Goal: Communication & Community: Answer question/provide support

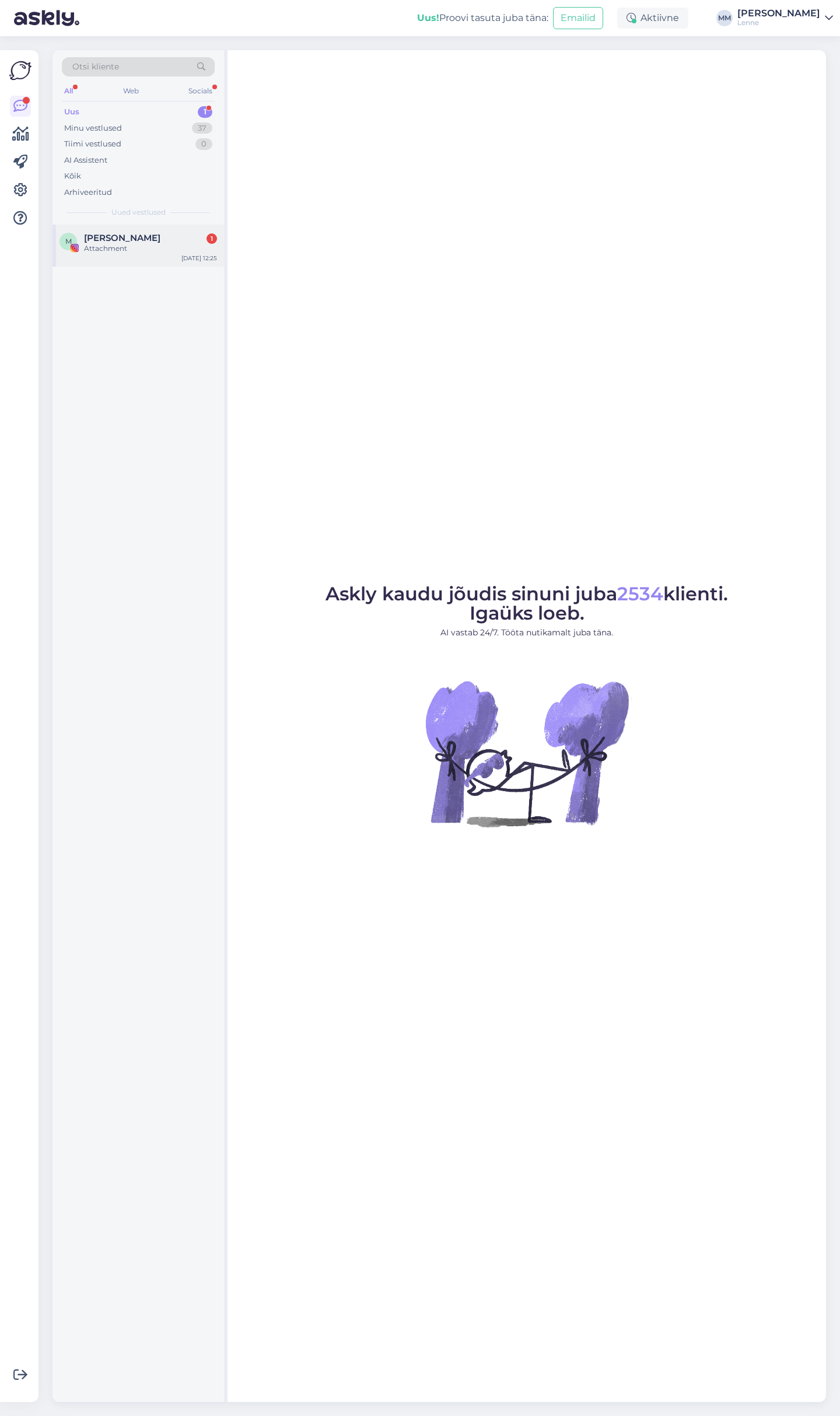
click at [149, 248] on div "Attachment" at bounding box center [150, 249] width 133 height 11
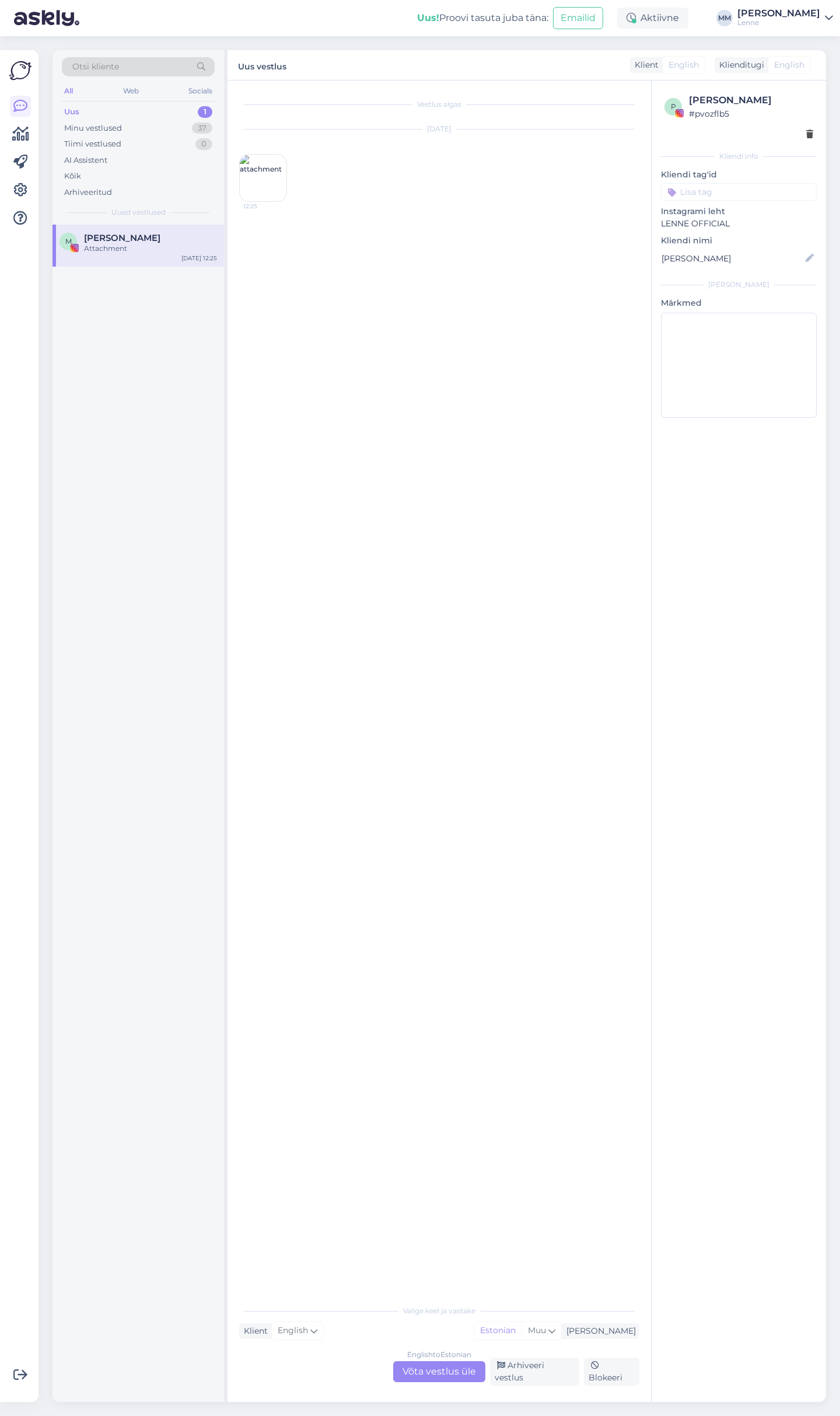
click at [247, 182] on img at bounding box center [263, 178] width 46 height 46
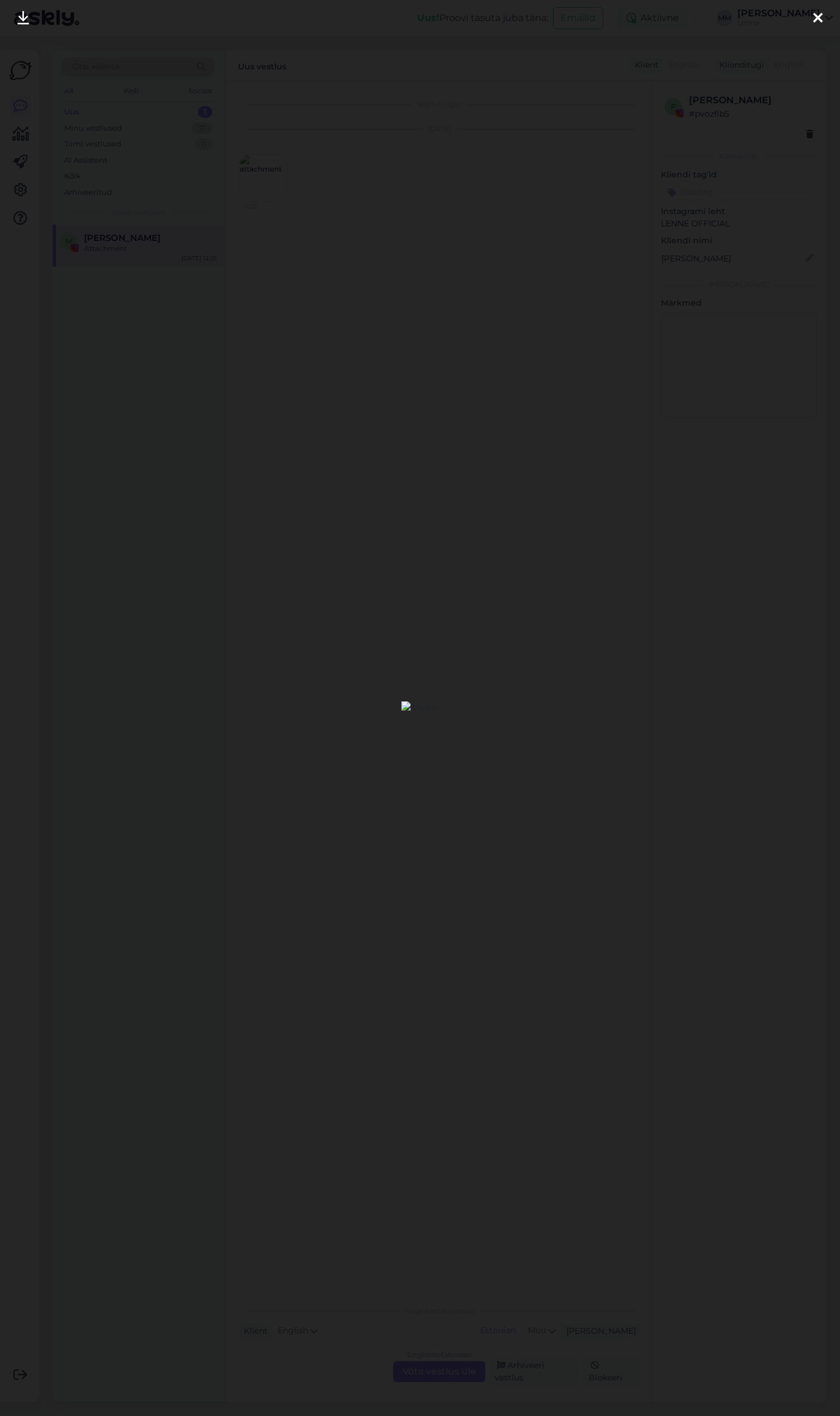
click at [826, 20] on div at bounding box center [818, 18] width 23 height 37
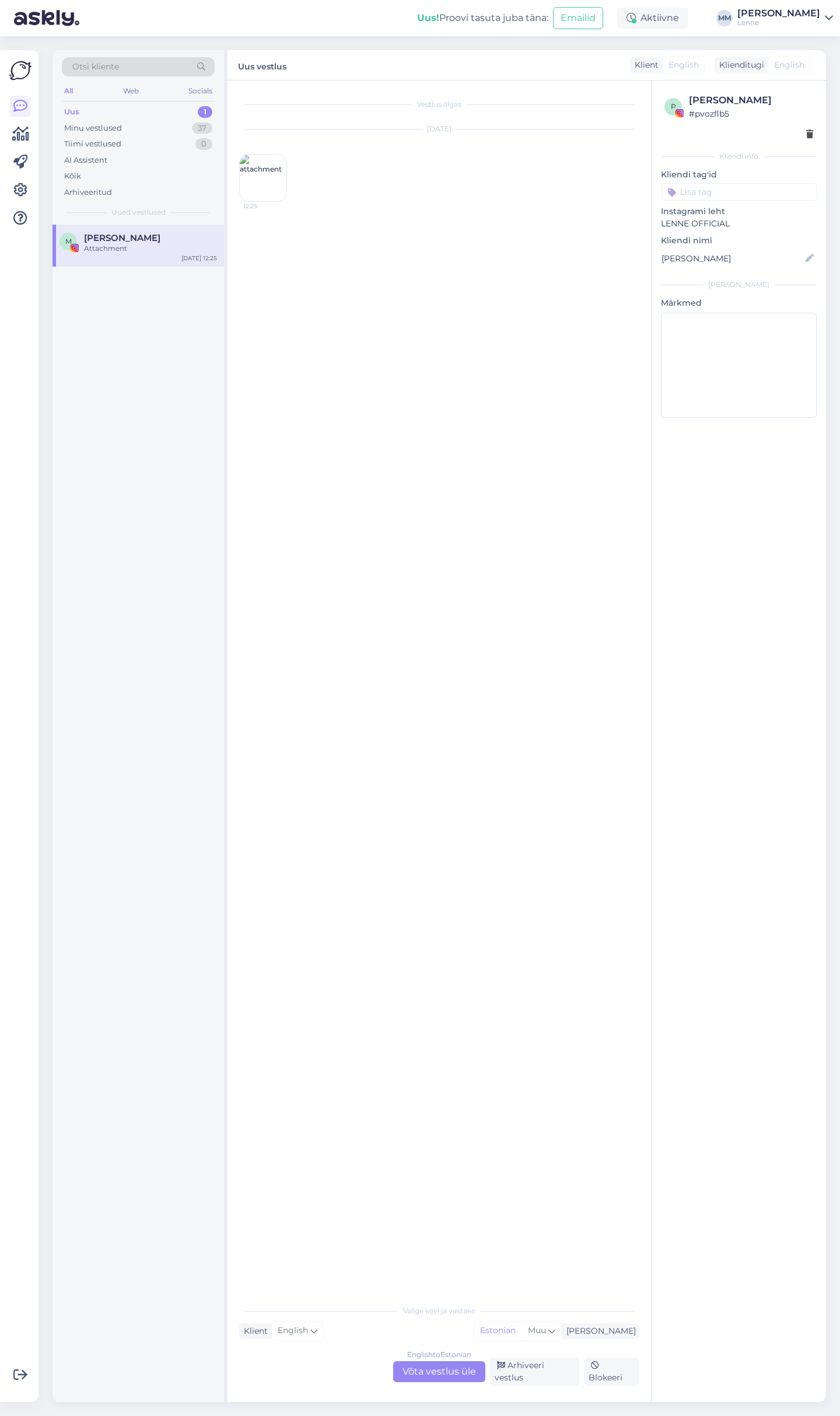
click at [467, 1380] on div "English to Estonian Võta vestlus üle" at bounding box center [438, 1372] width 92 height 21
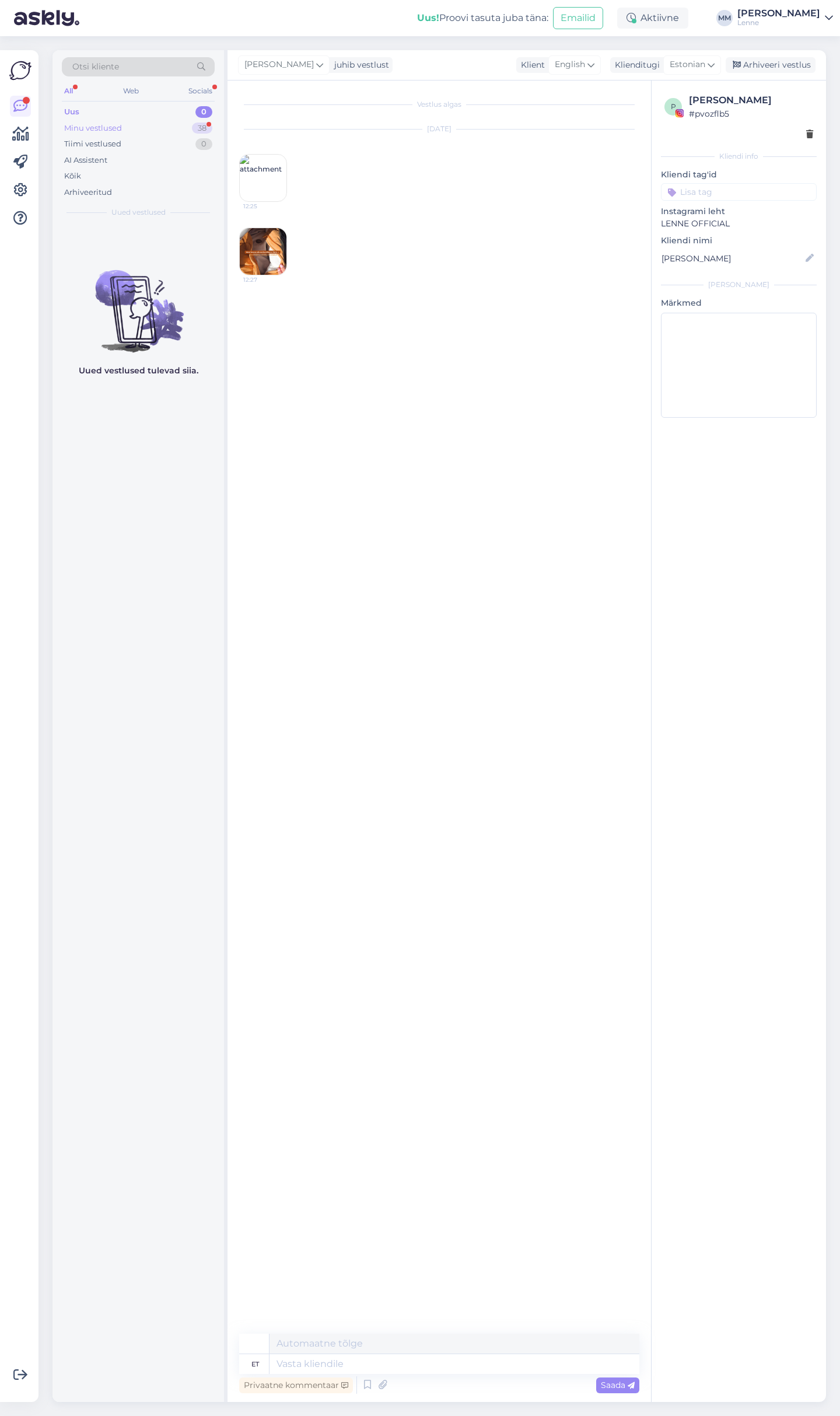
click at [141, 128] on div "Minu vestlused 38" at bounding box center [138, 128] width 153 height 16
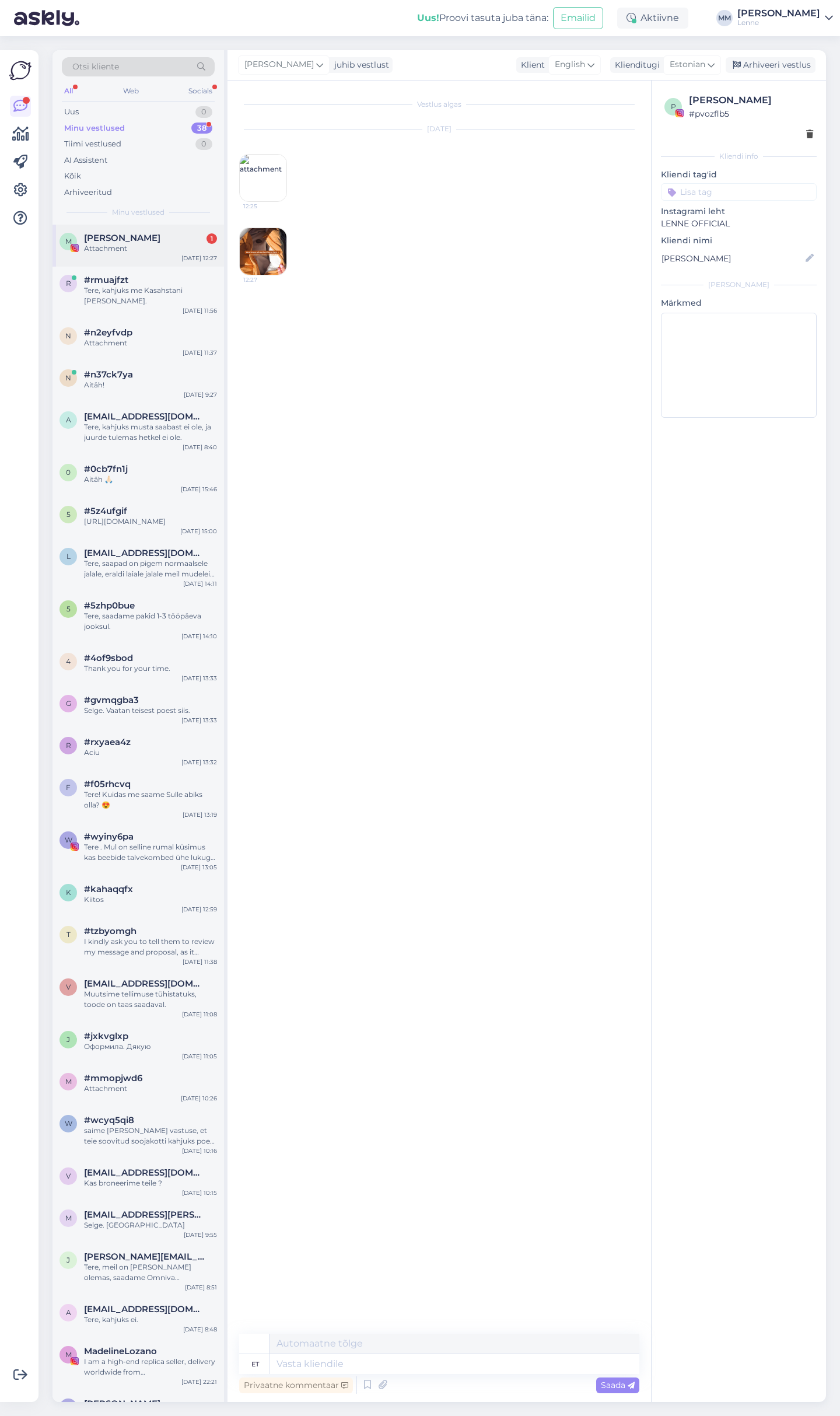
click at [155, 242] on div "[PERSON_NAME] 1" at bounding box center [150, 238] width 133 height 11
click at [138, 101] on div "Otsi kliente All Web Socials Uus 1 Minu vestlused 38 Tiimi vestlused 0 AI Assis…" at bounding box center [138, 137] width 172 height 175
click at [137, 106] on div "Uus 1" at bounding box center [138, 112] width 153 height 16
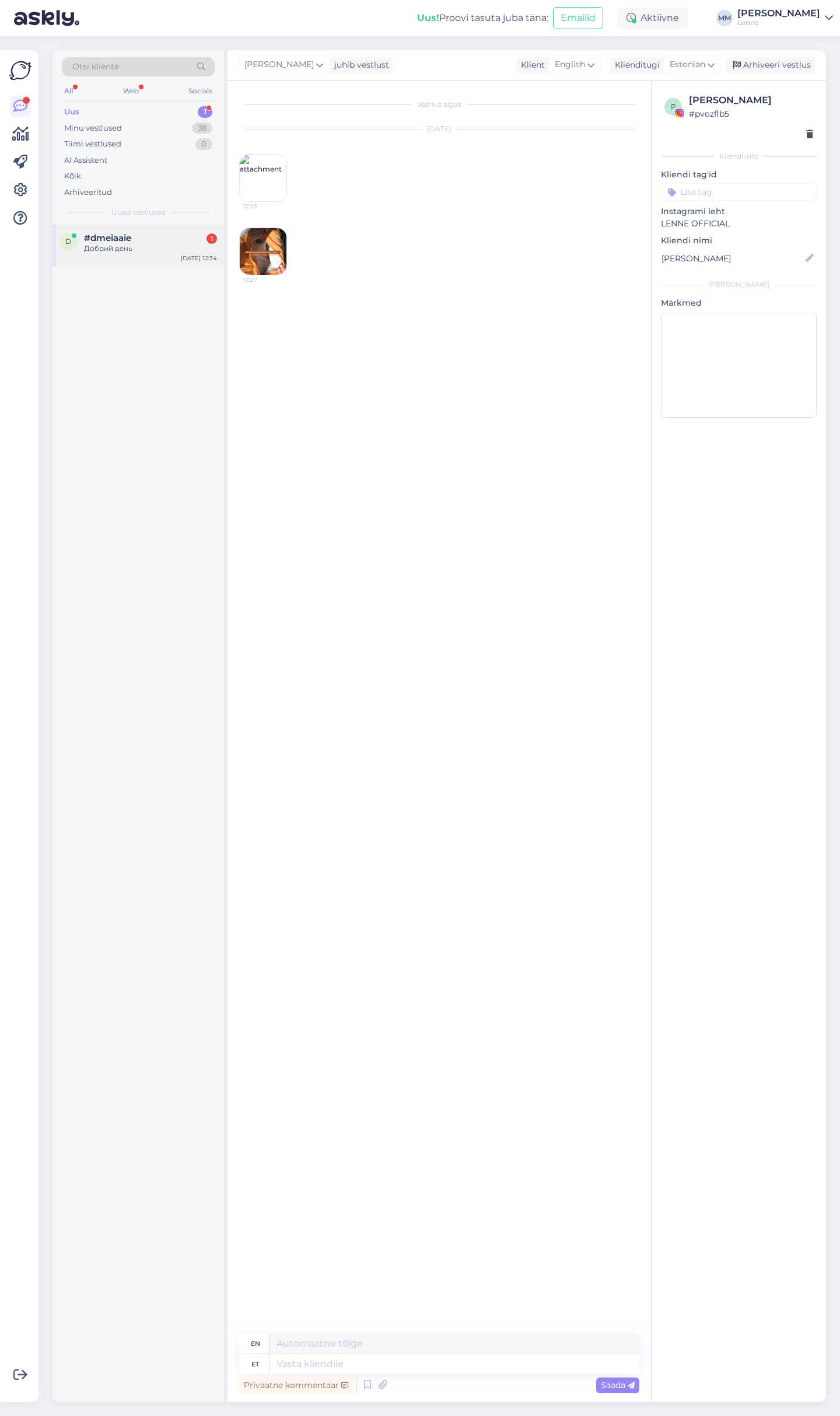
click at [136, 233] on div "#dmeiaaie 1" at bounding box center [150, 238] width 133 height 11
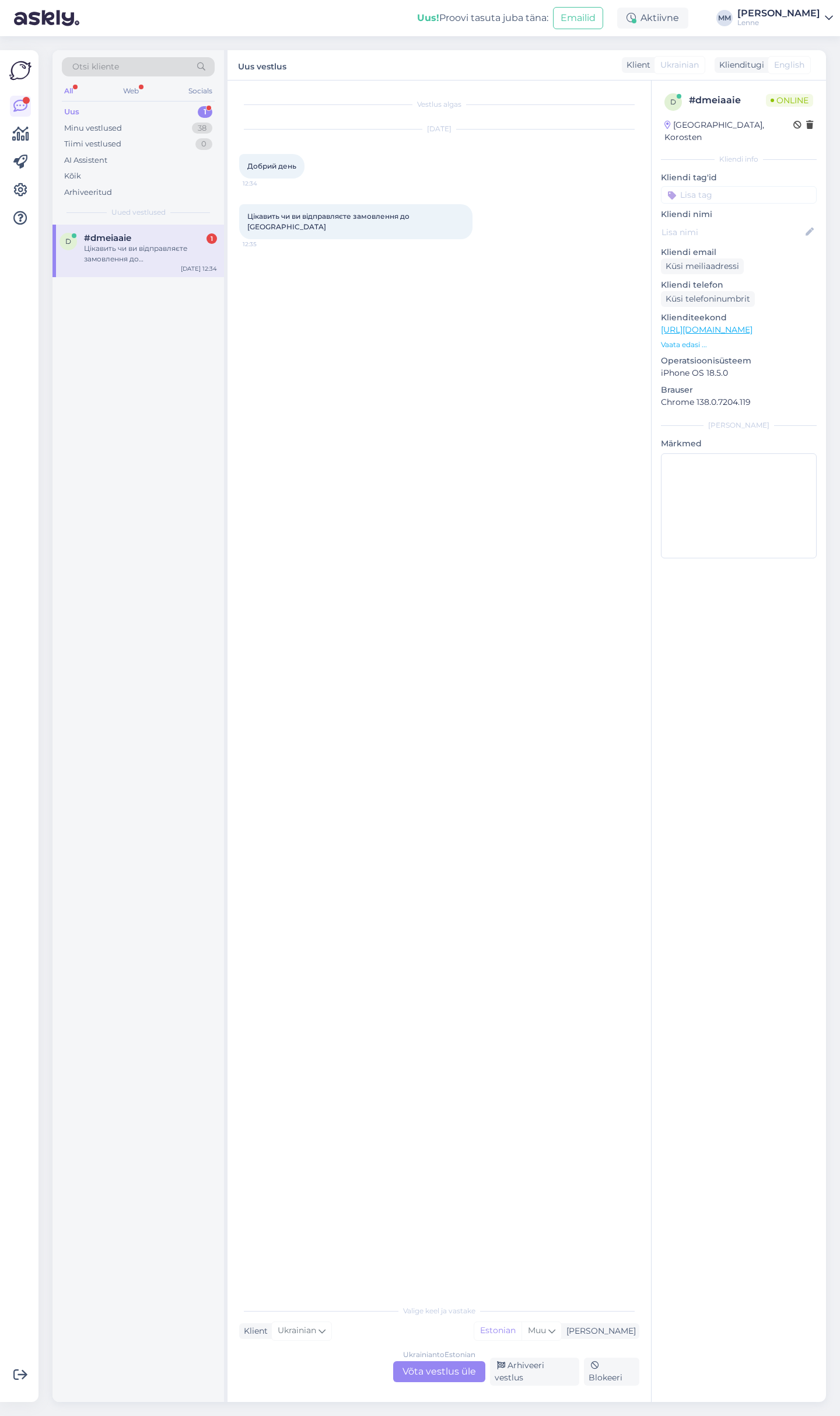
click at [446, 1382] on div "Ukrainian to Estonian Võta vestlus üle" at bounding box center [438, 1372] width 92 height 21
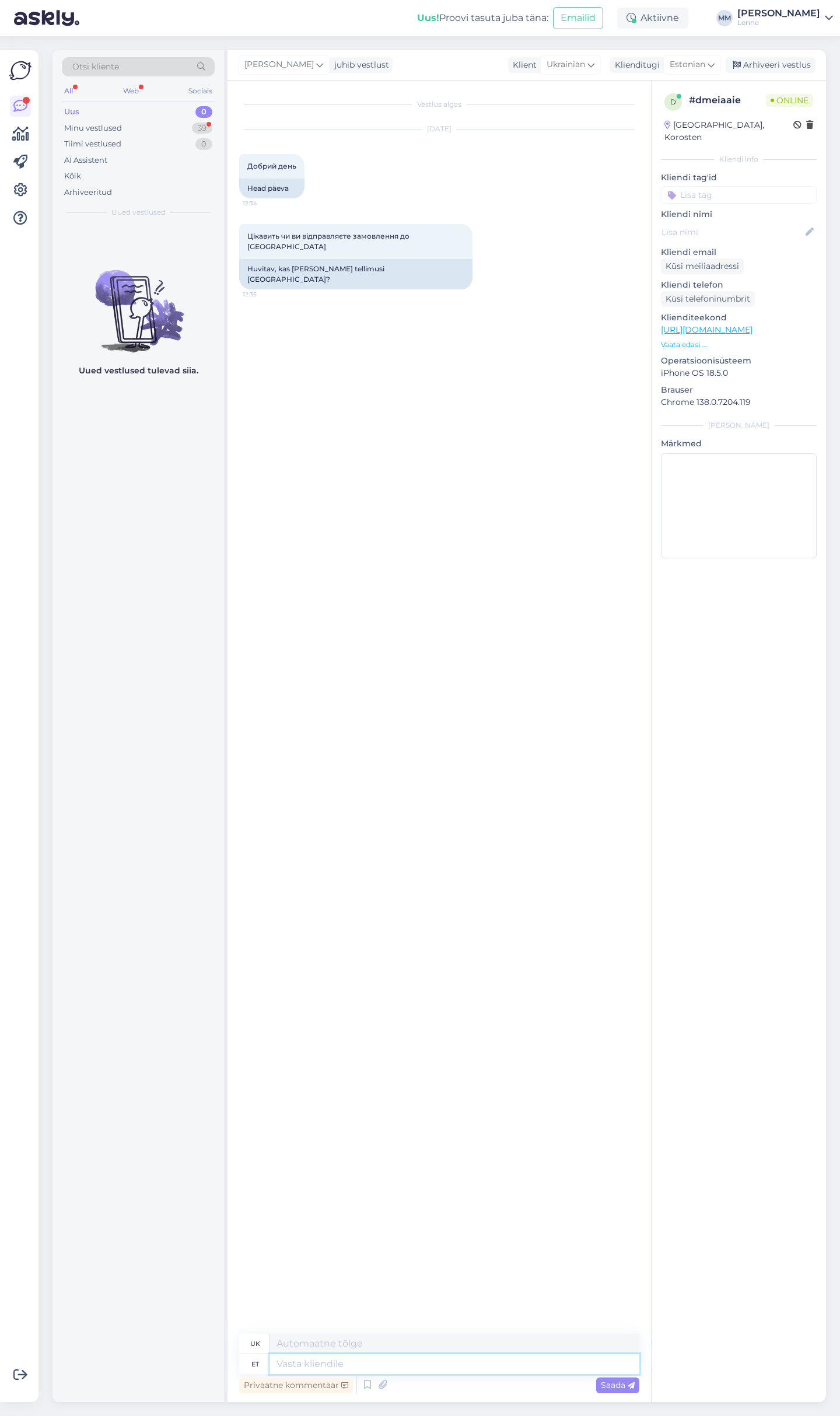
click at [423, 1364] on textarea at bounding box center [454, 1364] width 370 height 20
type textarea "Tere, k"
type textarea "Привіт,"
type textarea "Tere, kahjuks e"
type textarea "Привіт, на жаль"
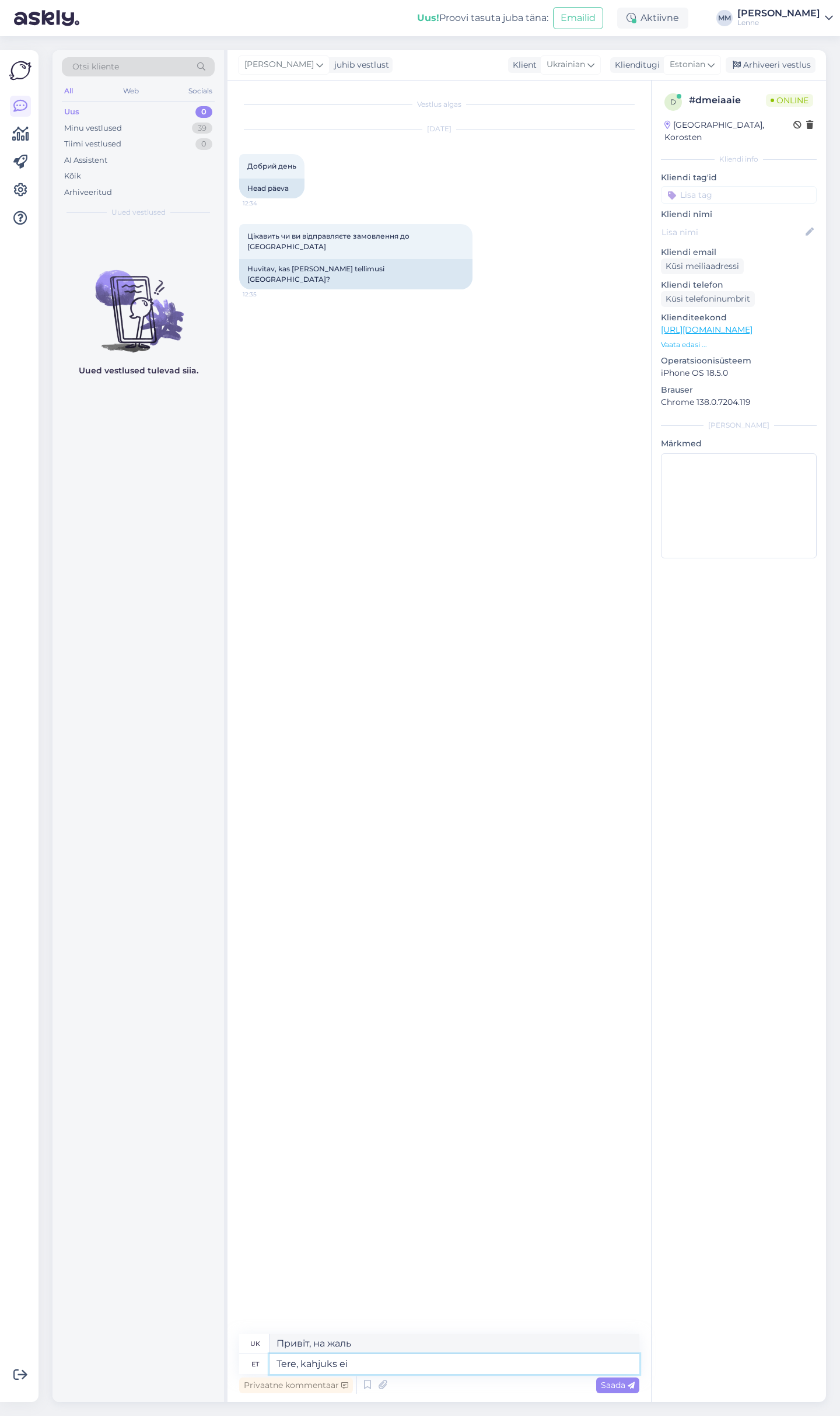
type textarea "Tere, kahjuks ei."
type textarea "Привіт, на жаль ні."
click at [334, 1363] on textarea at bounding box center [454, 1364] width 370 height 20
type textarea "Hetkel o"
type textarea "Наразі"
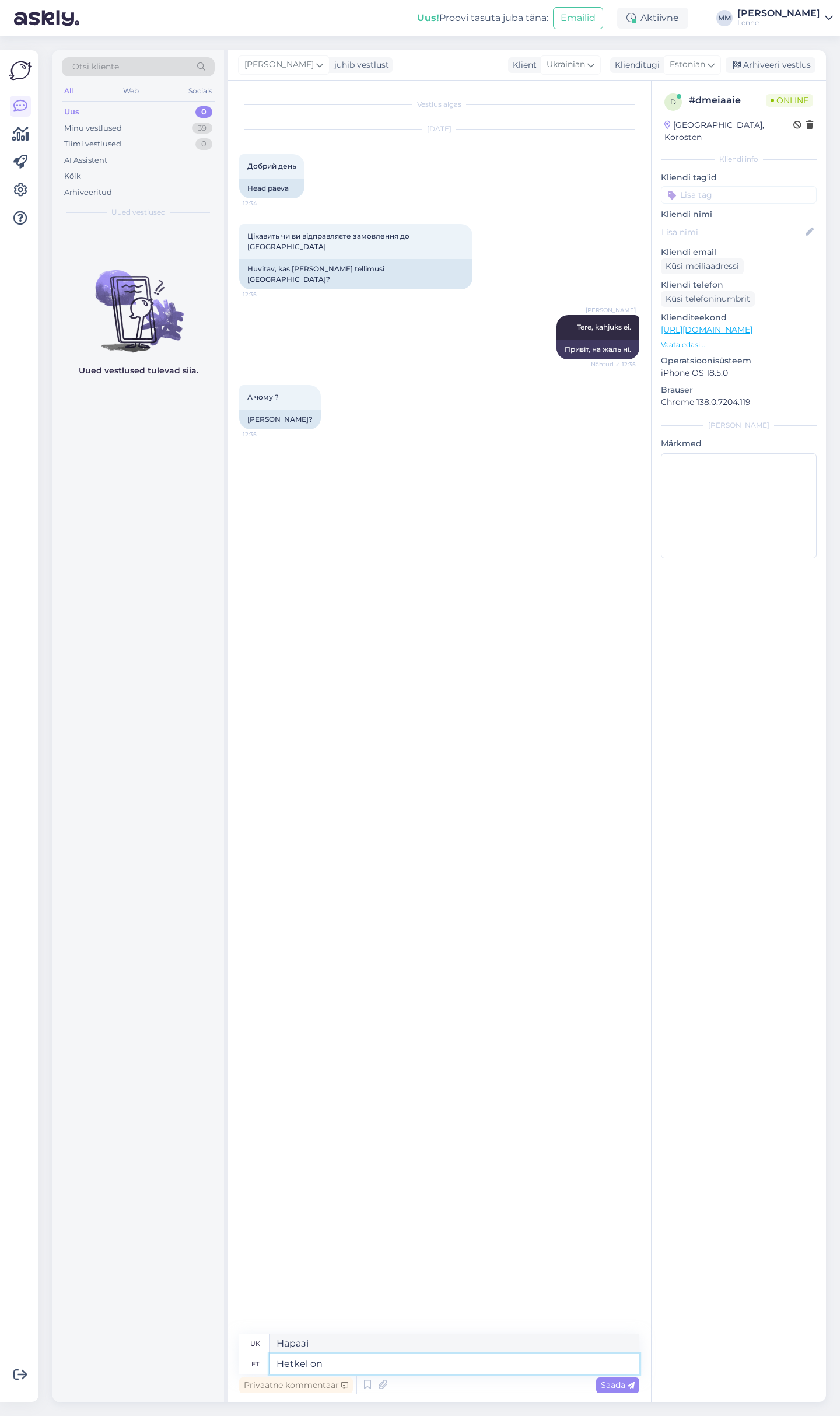
type textarea "Hetkel on v"
type textarea "Наразі існує"
type textarea "Hetkel on väga kee"
type textarea "Зараз дуже спекотно."
type textarea "Hetkel on väga keeruline p"
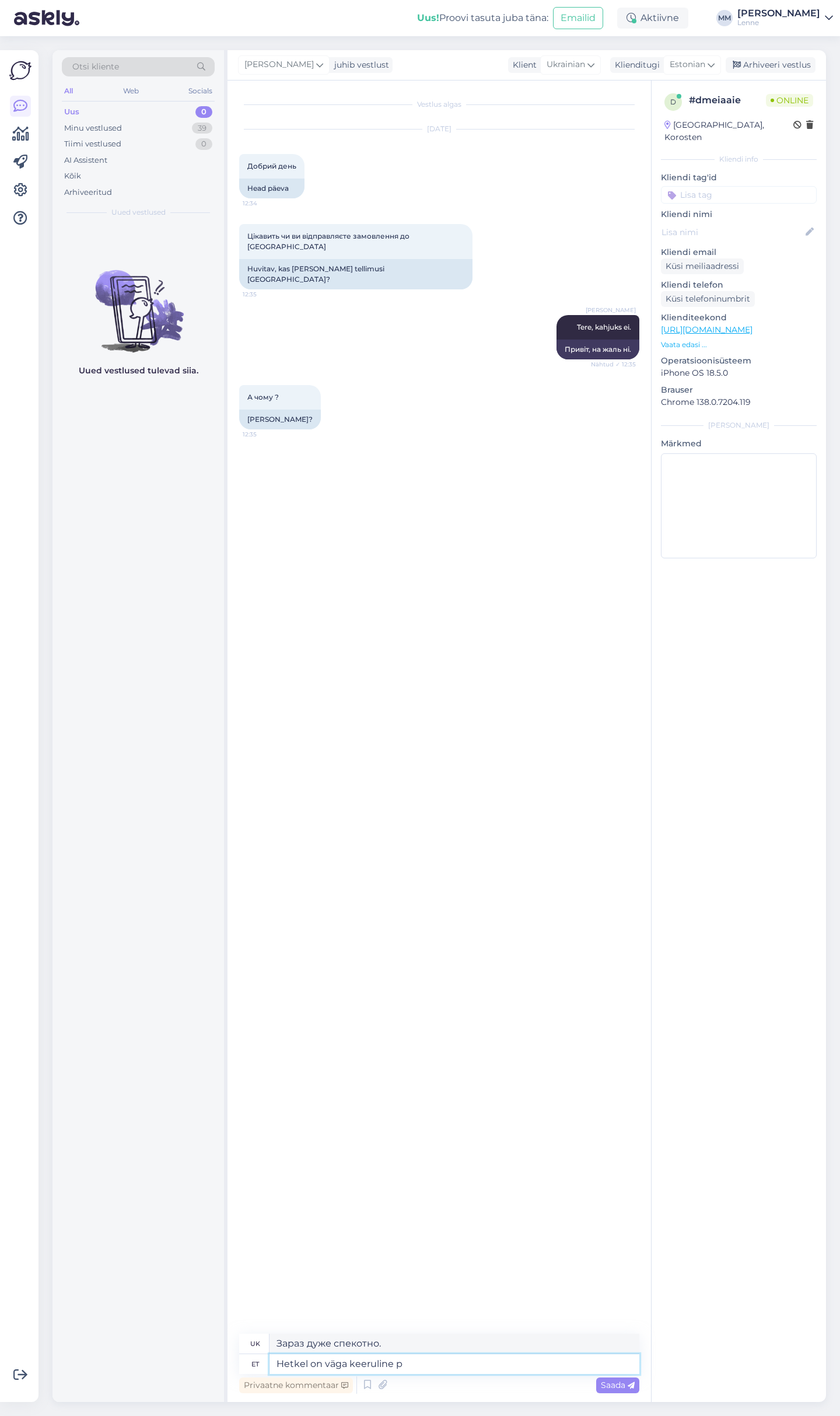
type textarea "На даний момент це дуже складно."
type textarea "Hetkel on väga keeruline pakke Uk"
type textarea "Зараз дуже важко пакувати речі."
type textarea "Hetkel on väga keeruline pakke Ukrainasse sa"
type textarea "Наразі дуже важко надсилати посилки до [GEOGRAPHIC_DATA]."
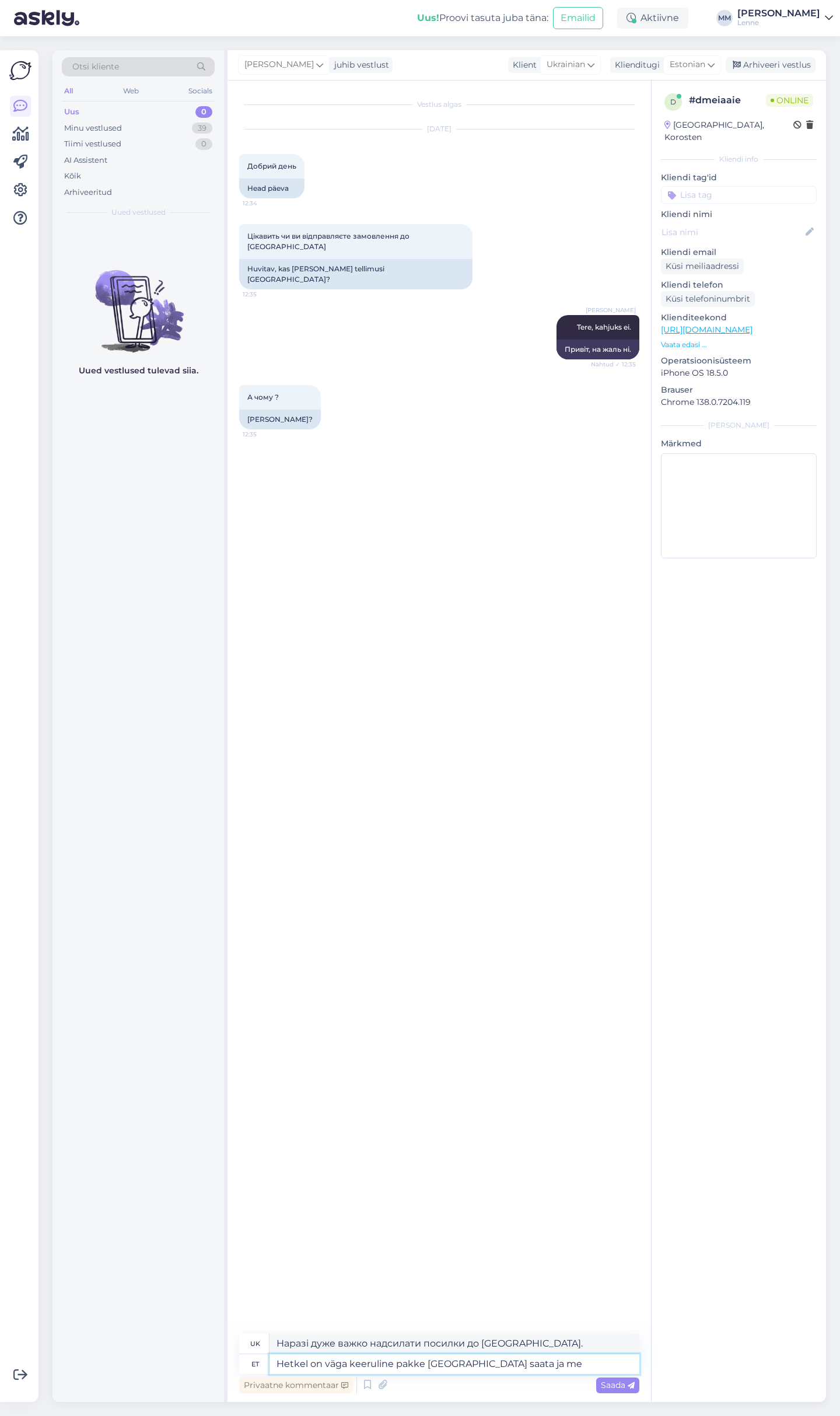
type textarea "Hetkel on väga keeruline pakke [GEOGRAPHIC_DATA] saata [PERSON_NAME]"
type textarea "Наразі дуже важко надсилати посилки до [GEOGRAPHIC_DATA] та"
type textarea "Hetkel on väga keeruline pakke [GEOGRAPHIC_DATA] saata [PERSON_NAME] o"
type textarea "Наразі дуже важко надсилати посилки до [GEOGRAPHIC_DATA], і ми"
type textarea "Hetkel on väga keeruline pakke [GEOGRAPHIC_DATA] saata [PERSON_NAME] on Uk"
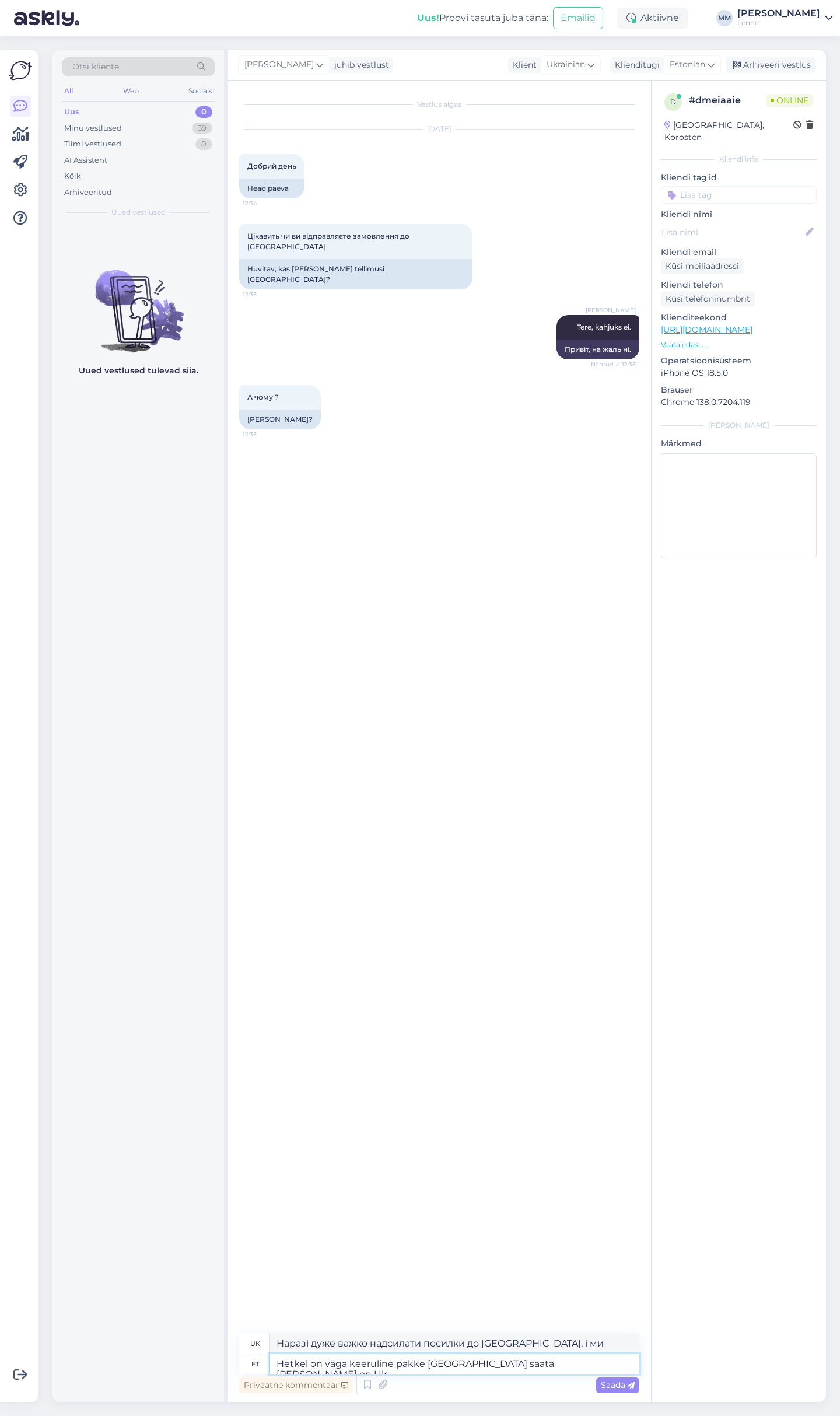
type textarea "Наразі дуже важко надсилати посилки до [GEOGRAPHIC_DATA], і ми маємо"
type textarea "Hetkel on väga keeruline pakke [GEOGRAPHIC_DATA] saata [PERSON_NAME] on [GEOGRA…"
type textarea "Наразі дуже важко надсилати посилки до [GEOGRAPHIC_DATA], і в нас є реселлер в …"
type textarea "Hetkel on väga keeruline pakke [GEOGRAPHIC_DATA] saata [PERSON_NAME] on [GEOGRA…"
type textarea "Наразі дуже важко надсилати посилки до [GEOGRAPHIC_DATA], і в нас є реселери в …"
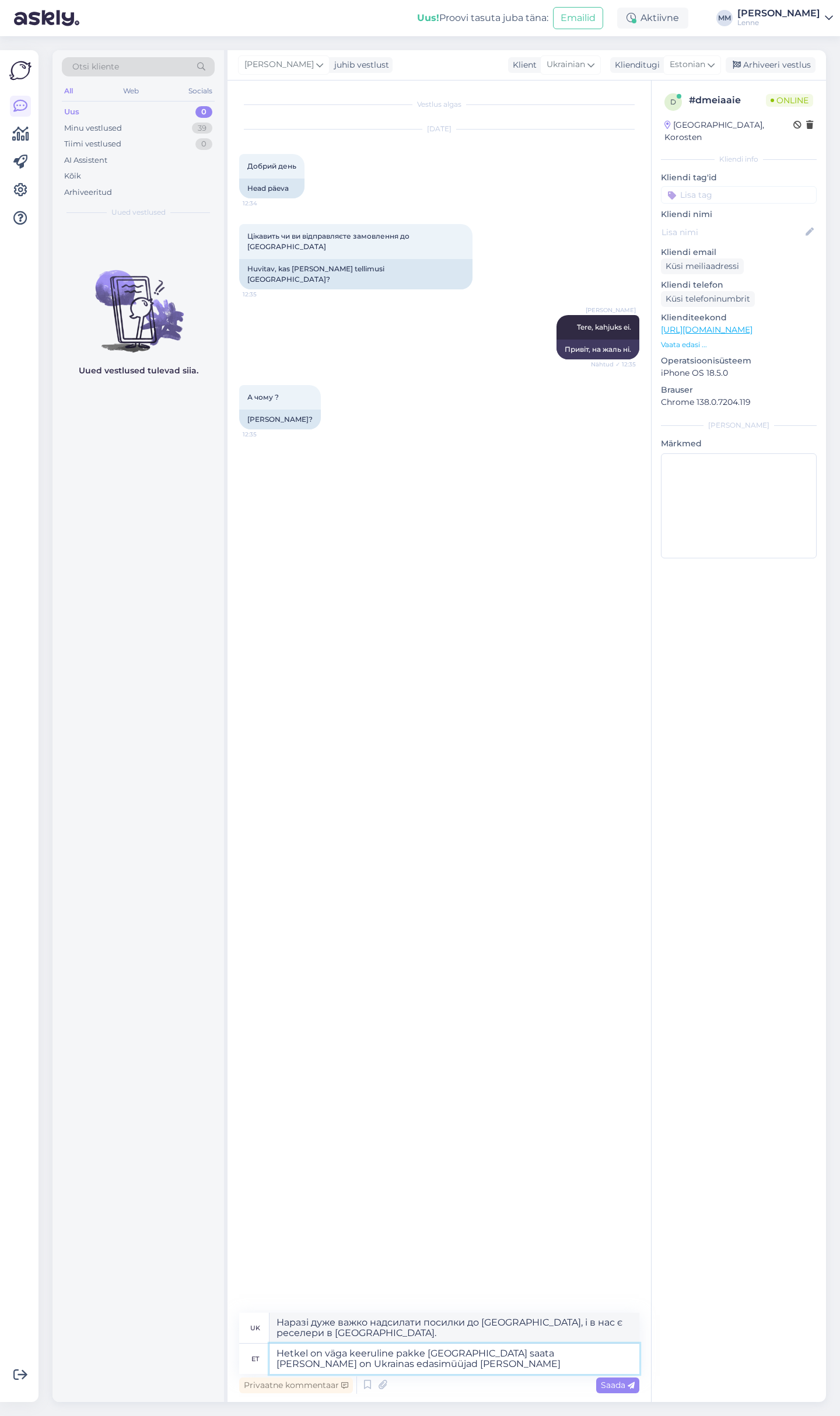
type textarea "Hetkel on väga keeruline pakke [GEOGRAPHIC_DATA] saata [PERSON_NAME] on Ukraina…"
type textarea "Наразі дуже важко надсилати посилки до [GEOGRAPHIC_DATA], і в нас є реселери в …"
type textarea "Hetkel on väga keeruline pakke [GEOGRAPHIC_DATA] saata [PERSON_NAME] on [GEOGRA…"
type textarea "Наразі дуже важко надсилати посилки до [GEOGRAPHIC_DATA], і в нас є реселери в …"
type textarea "Hetkel on väga keeruline pakke [GEOGRAPHIC_DATA] saata [PERSON_NAME] on [GEOGRA…"
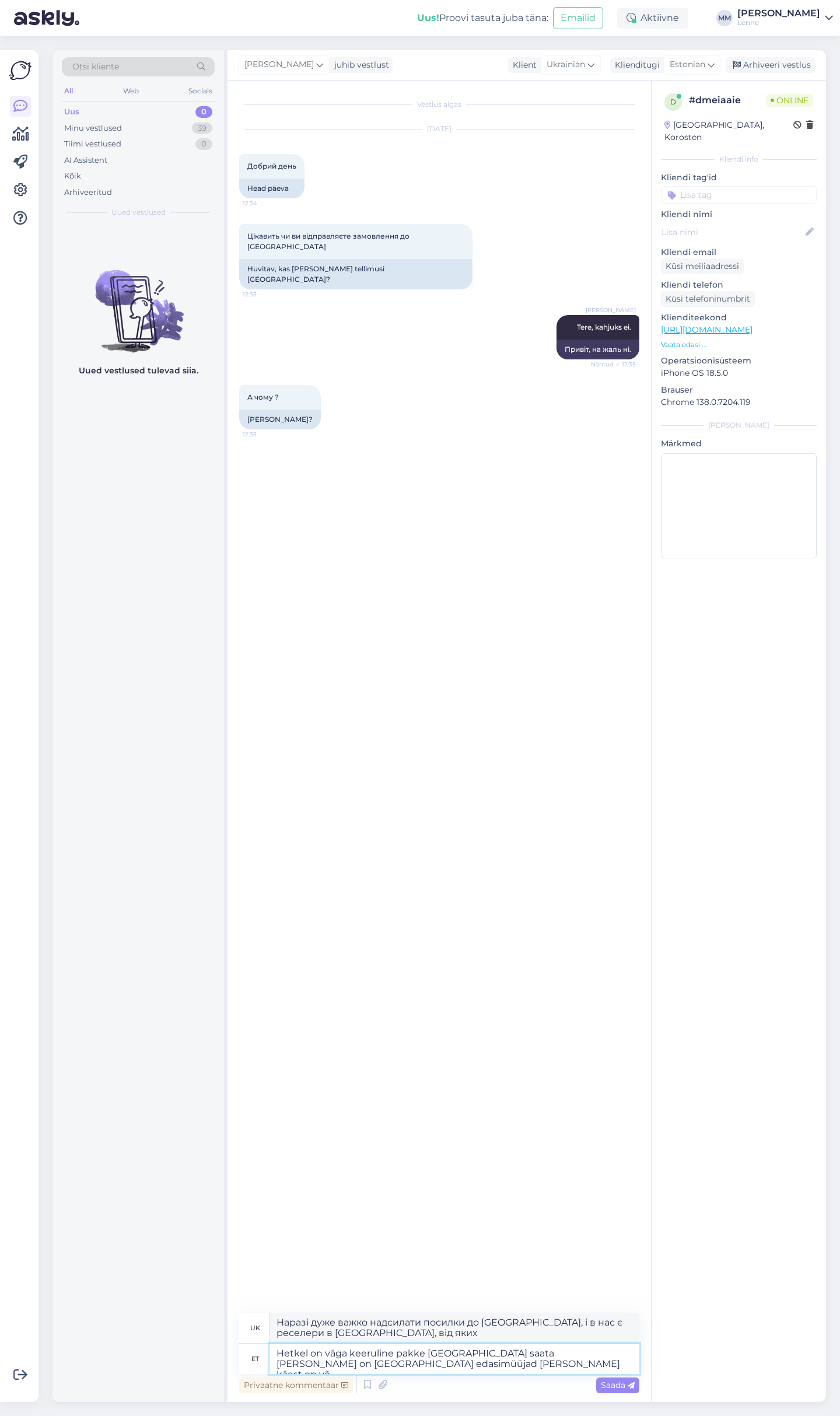
type textarea "Наразі дуже важко надсилати посилки до [GEOGRAPHIC_DATA], і в нас є реселери в …"
type textarea "Hetkel on väga keeruline pakke [GEOGRAPHIC_DATA] saata [PERSON_NAME] on Ukraina…"
type textarea "Наразі дуже важко надсилати посилки до [GEOGRAPHIC_DATA], і в нас є реселери в …"
type textarea "Hetkel on väga keeruline pakke [GEOGRAPHIC_DATA] saata [PERSON_NAME] on [GEOGRA…"
type textarea "Наразі дуже важко надсилати посилки до [GEOGRAPHIC_DATA], і в нас є реселери в …"
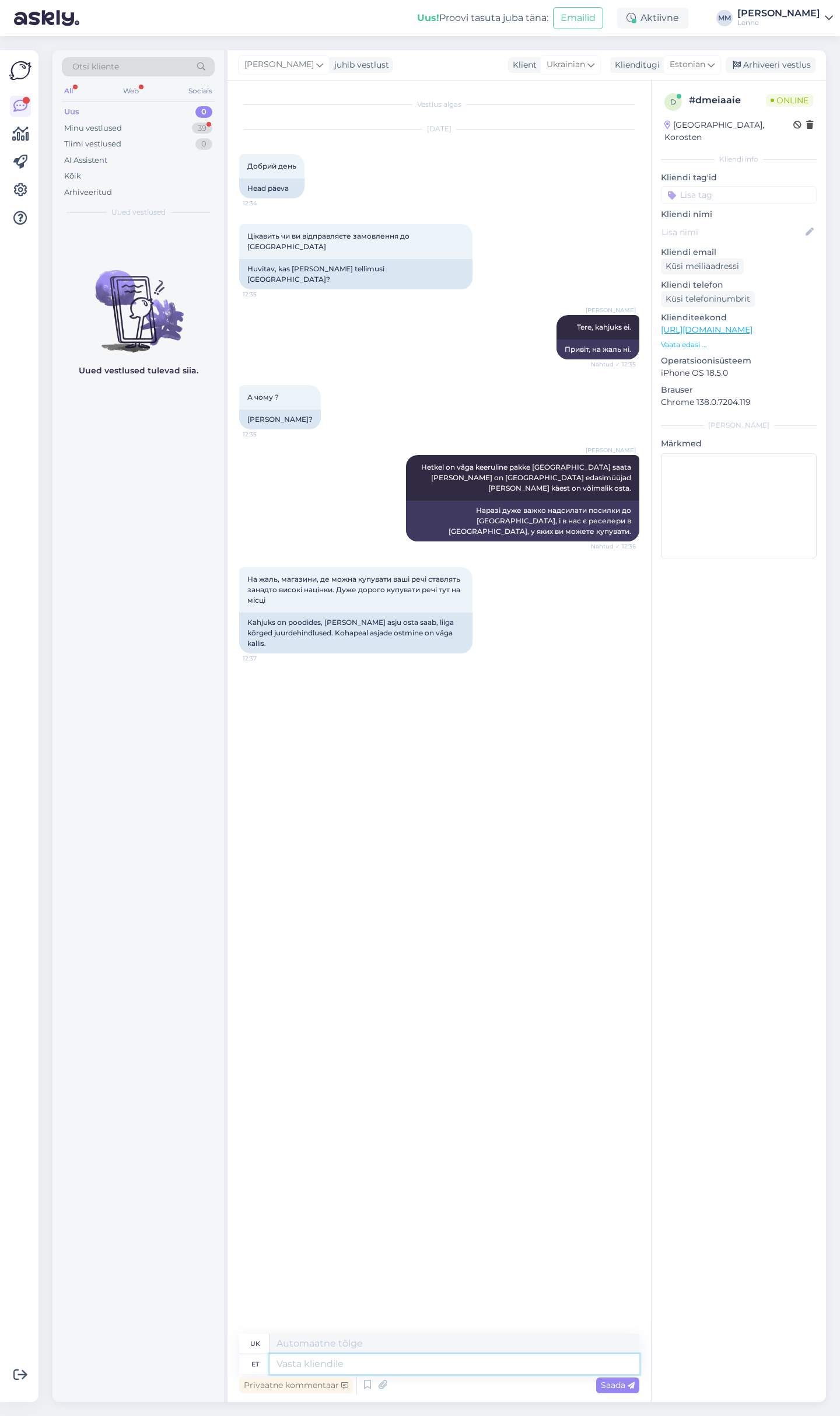
click at [311, 1363] on textarea at bounding box center [454, 1364] width 370 height 20
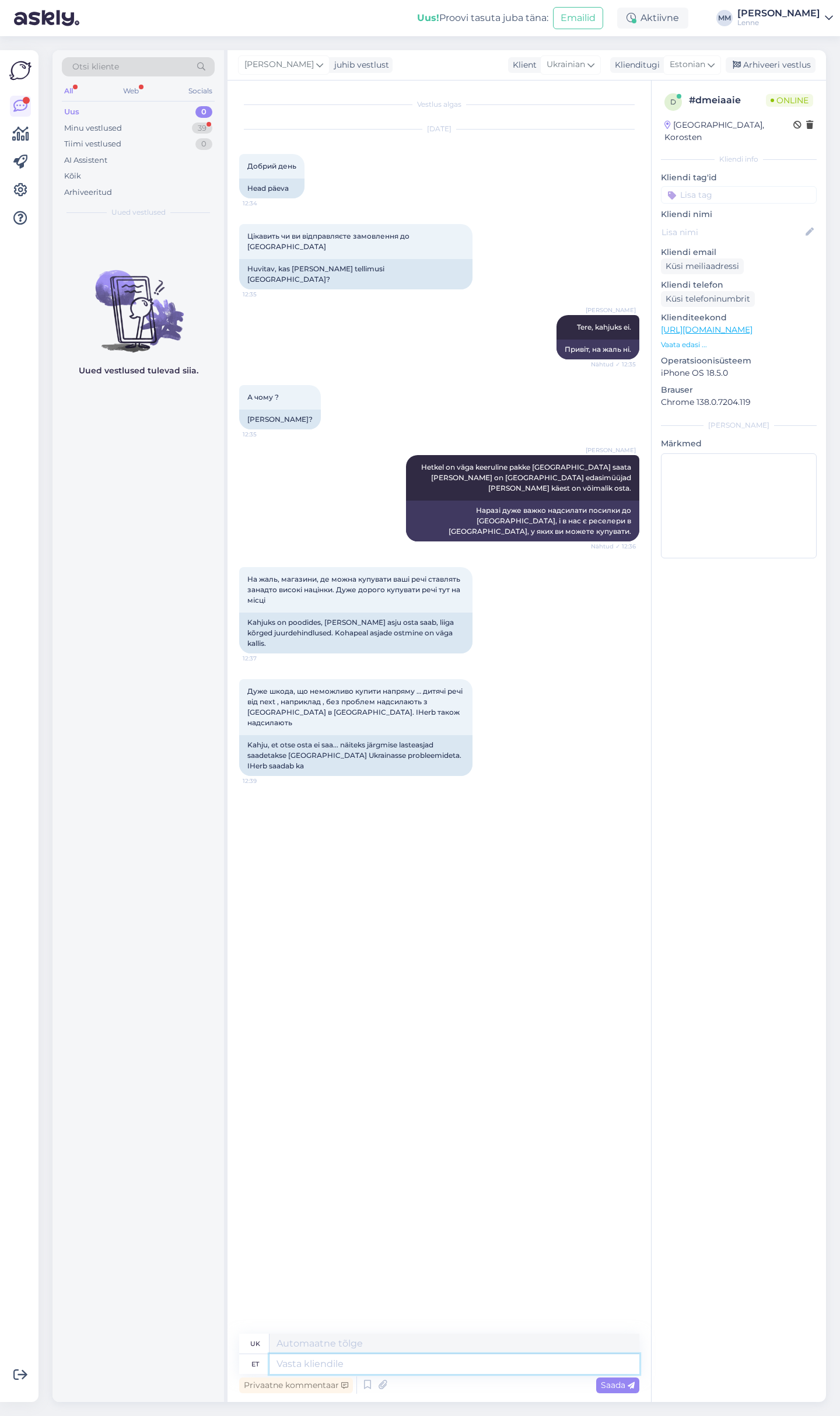
click at [401, 1365] on textarea at bounding box center [454, 1364] width 370 height 20
type textarea "Väga"
type textarea "Дуже"
type textarea "Väga tore"
type textarea "Дуже гарно"
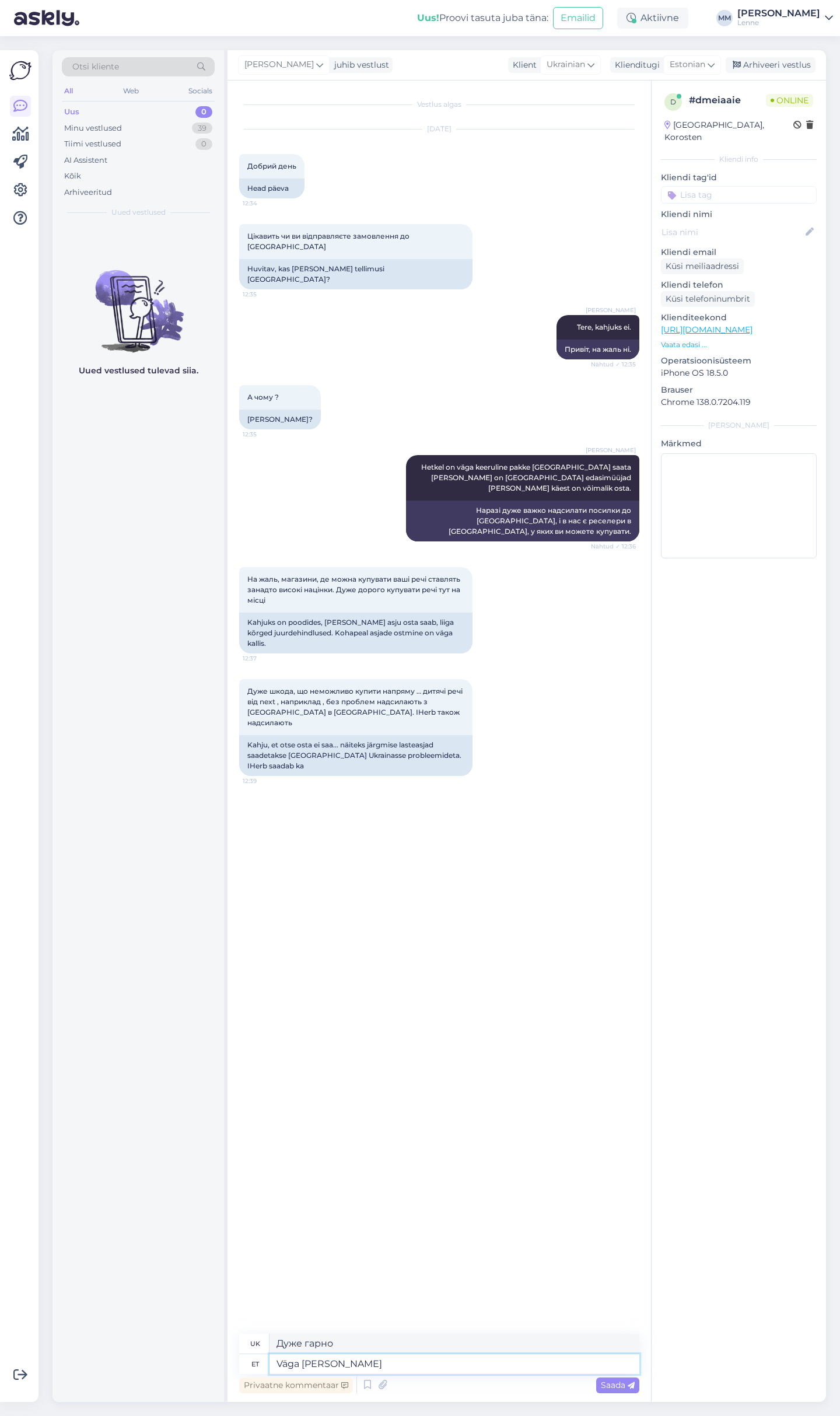
type textarea "Väga tore aga k"
type textarea "Дуже гарно, хоча"
type textarea "Väga tore aga khjuks mei"
type textarea "Дуже гарно, але трохи"
type textarea "Väga tore aga khjuks mei"
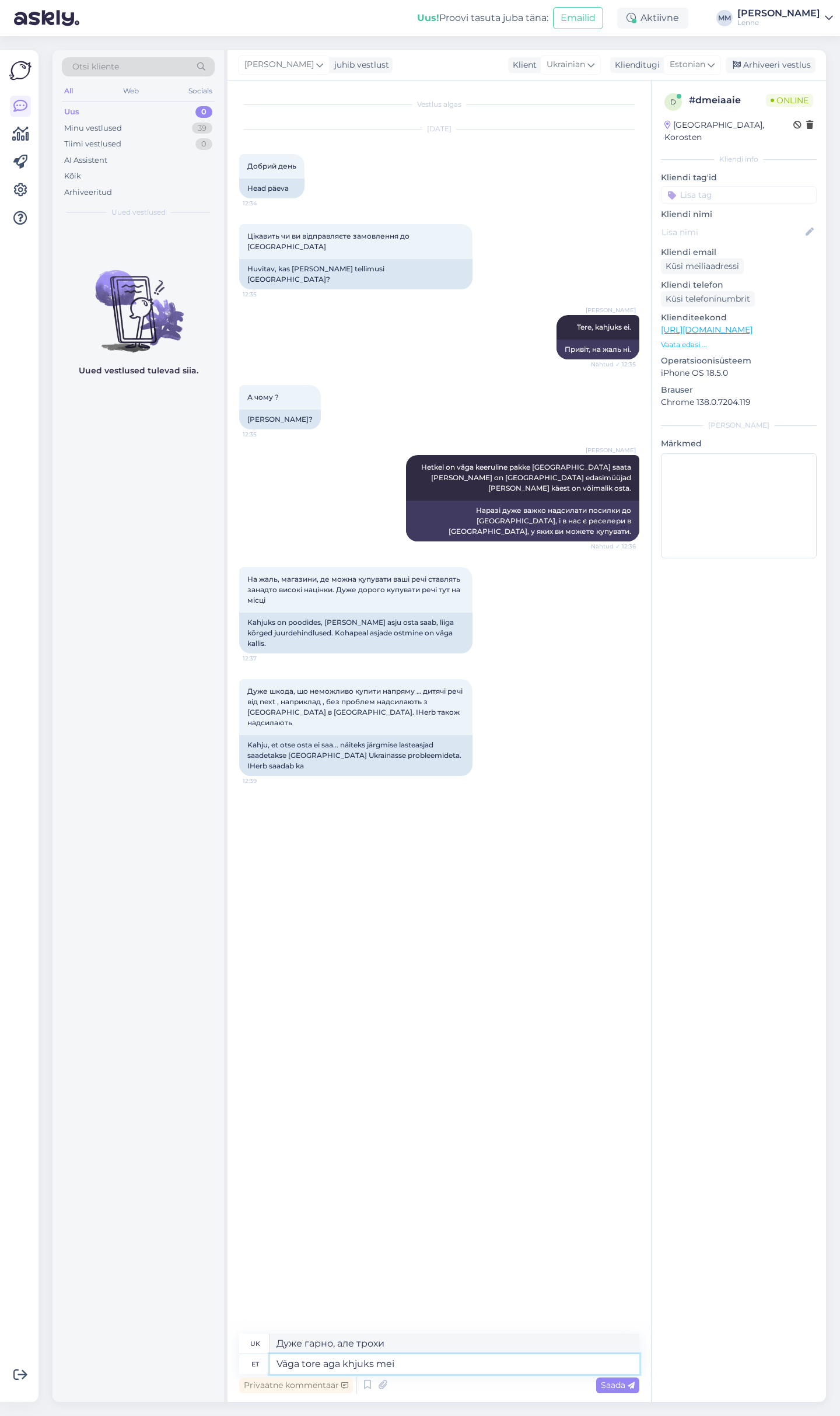
type textarea "Дуже гарно, але, на жаль, ми"
type textarea "Väga tore aga khjuks meil"
type textarea "Дуже гарно, але у нас є проблема"
type textarea "Väga tore aga k"
type textarea "Дуже гарно, але трохи мало"
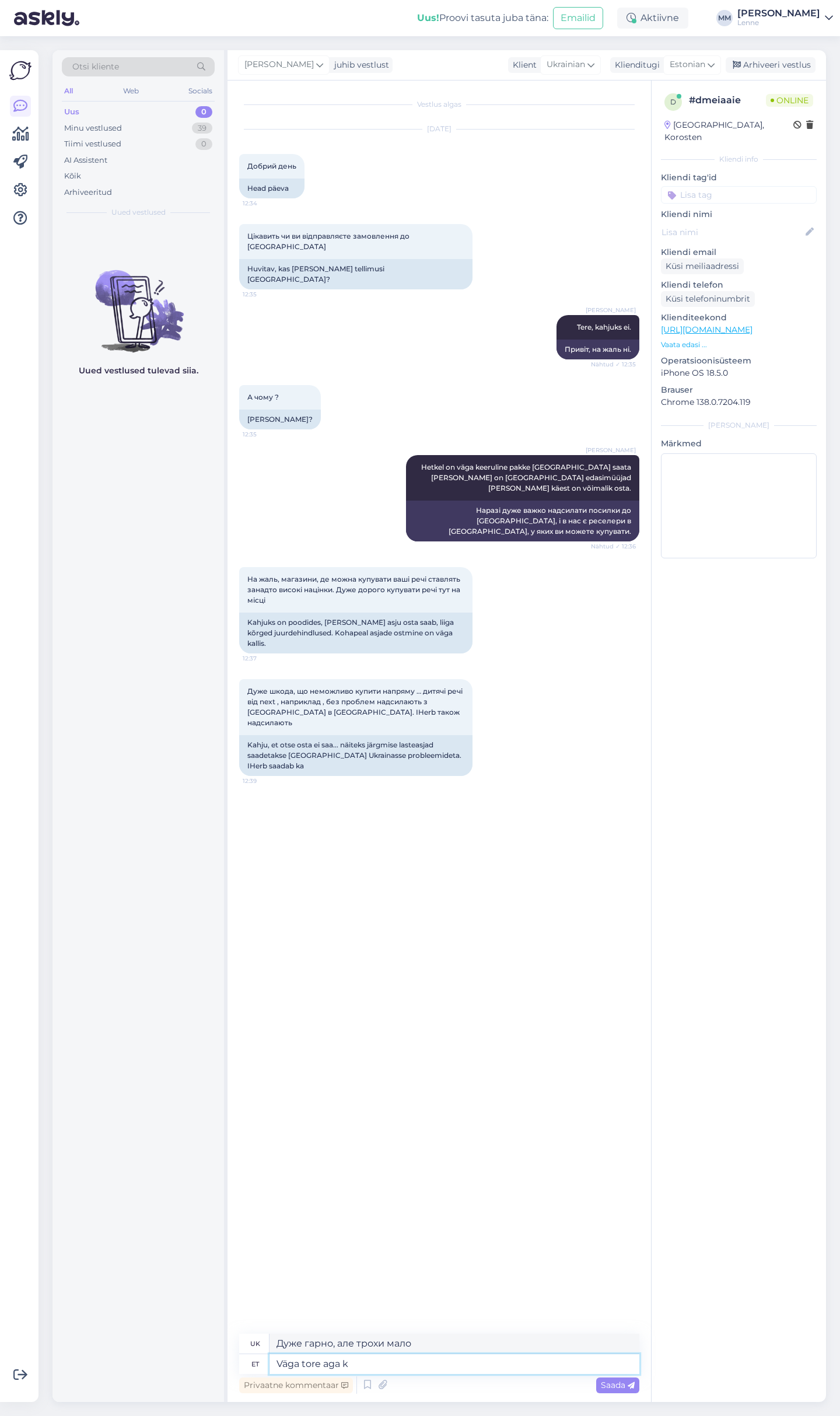
type textarea "Väga tore aga ka"
type textarea "Дуже гарно, але..."
type textarea "Väga tore aga kahjuks m"
type textarea "Дуже гарно, але, на жаль"
type textarea "Väga tore aga kahjuks [PERSON_NAME]"
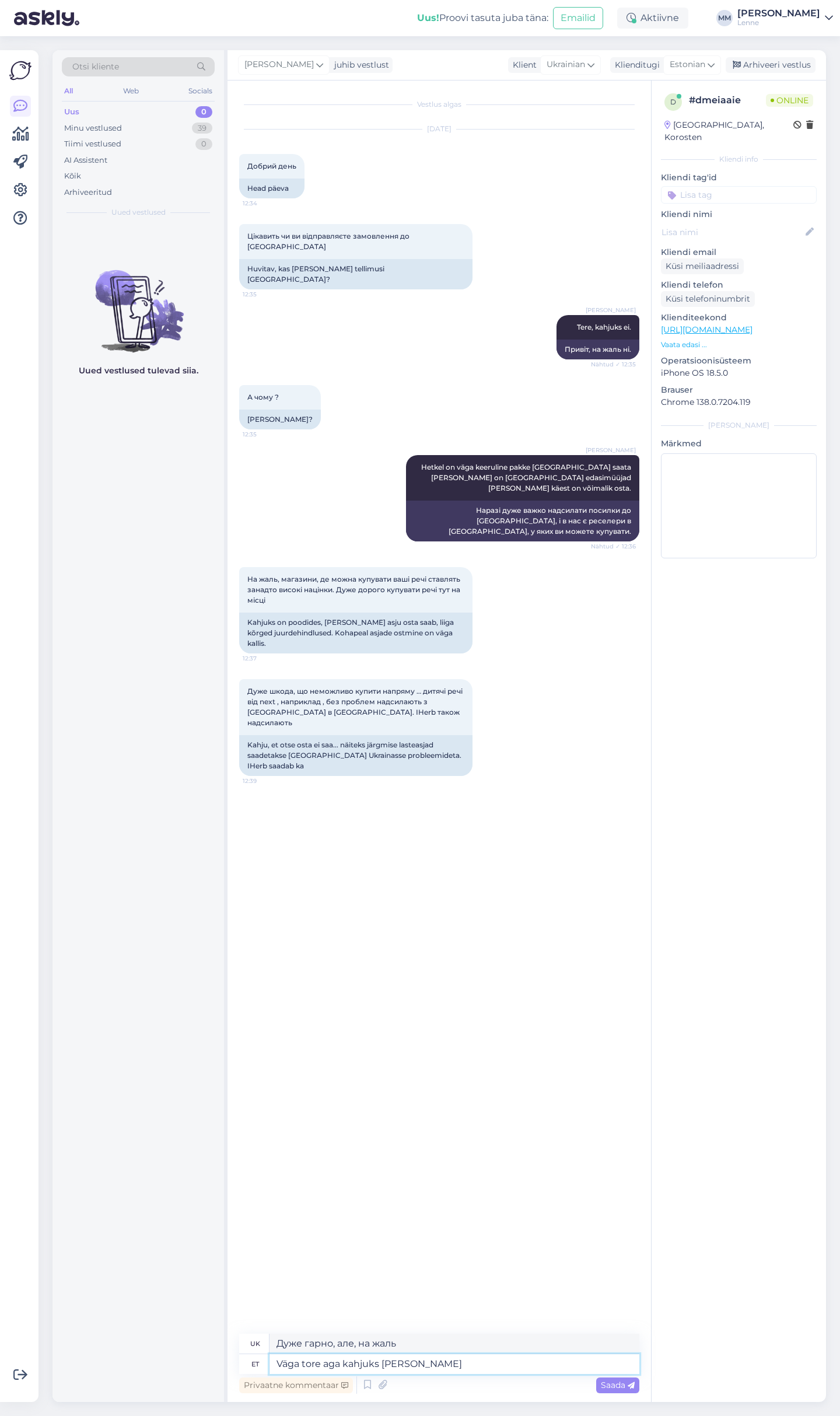
type textarea "Дуже гарно, але, на жаль, ми"
type textarea "Väga tore aga kahjuks meil see v"
type textarea "Дуже гарно, але, на жаль, у нас таке [PERSON_NAME]"
type textarea "Väga tore aga kahjuks meil see võimalus h"
type textarea "Дуже добре, але, на жаль, у нас є така можливість"
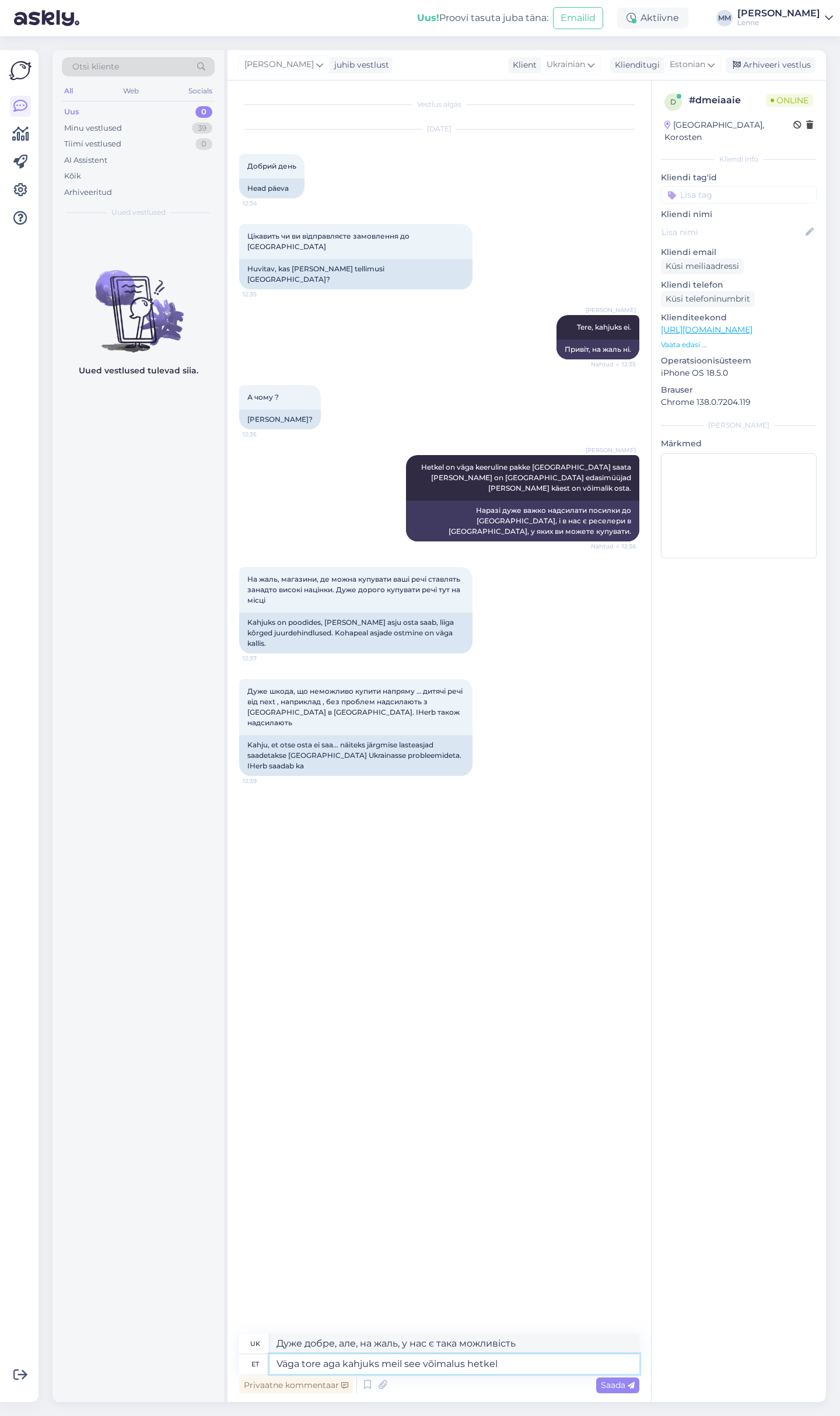
type textarea "Väga tore aga kahjuks meil see võimalus hetkel p"
type textarea "Дуже добре, але, на жаль, у нас зараз немає такої можливості."
type textarea "Väga tore aga kahjuks meil see võimalus hetkel puudub."
